Goal: Task Accomplishment & Management: Use online tool/utility

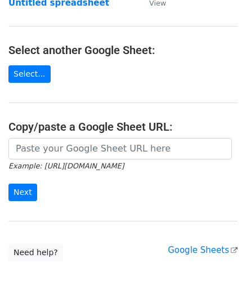
scroll to position [113, 0]
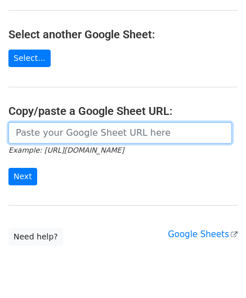
click at [49, 135] on input "url" at bounding box center [120, 132] width 224 height 21
paste input "[URL][DOMAIN_NAME]"
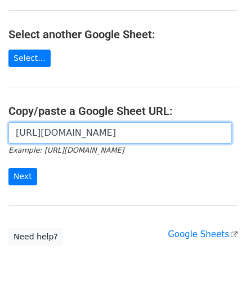
scroll to position [0, 247]
type input "[URL][DOMAIN_NAME]"
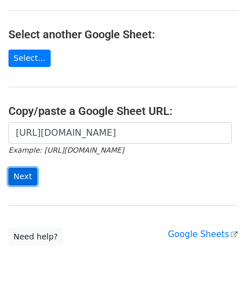
click at [25, 175] on input "Next" at bounding box center [22, 176] width 29 height 17
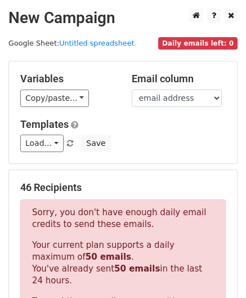
scroll to position [380, 0]
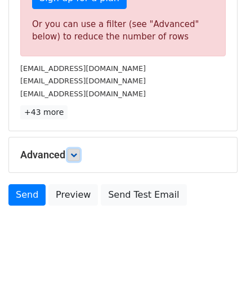
click at [77, 152] on icon at bounding box center [73, 155] width 7 height 7
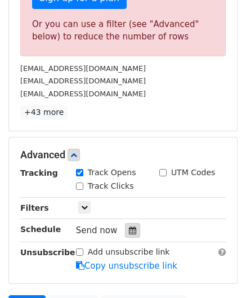
click at [130, 228] on icon at bounding box center [132, 230] width 7 height 8
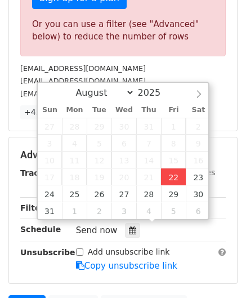
type input "2025-08-22 12:00"
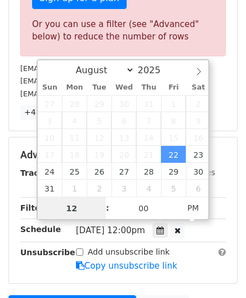
paste input "9"
type input "9"
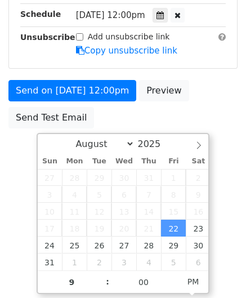
type input "2025-08-22 21:00"
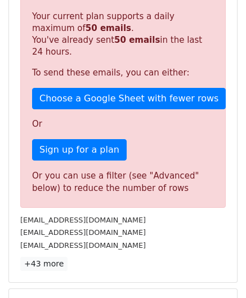
scroll to position [516, 0]
